Goal: Navigation & Orientation: Find specific page/section

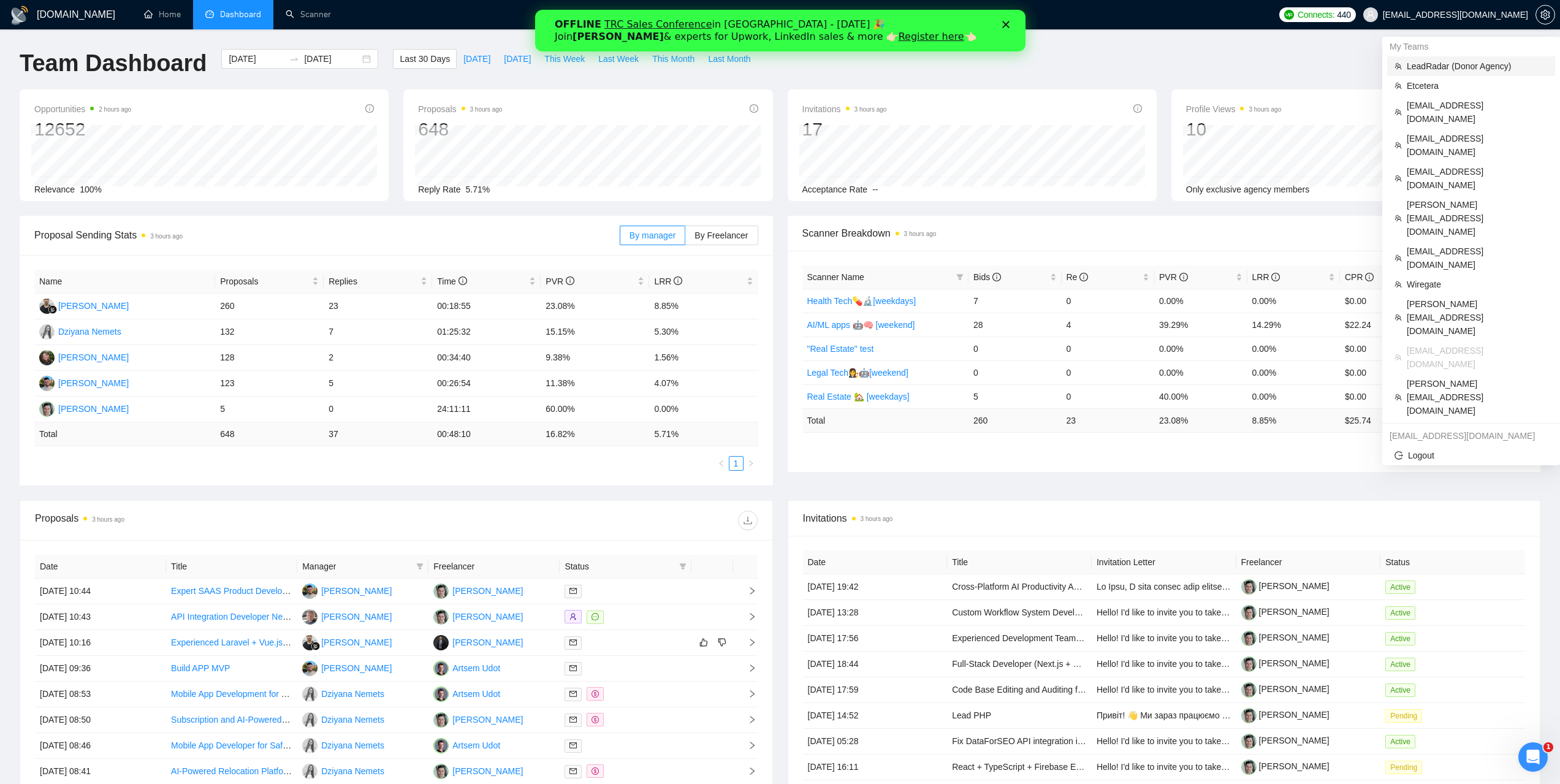
click at [1453, 63] on span "LeadRadar (Donor Agency)" at bounding box center [1477, 67] width 141 height 14
